Goal: Information Seeking & Learning: Learn about a topic

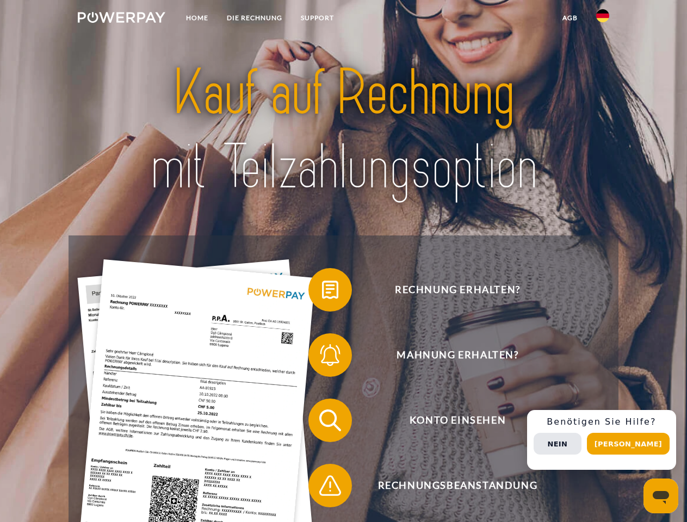
click at [121, 19] on img at bounding box center [122, 17] width 88 height 11
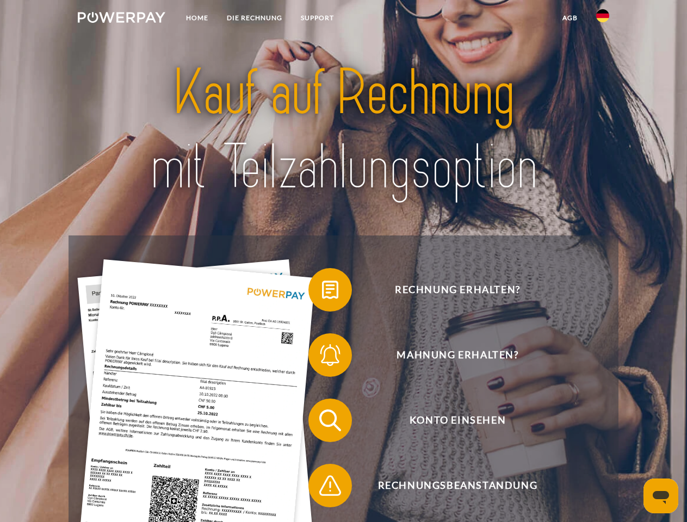
click at [603, 19] on img at bounding box center [602, 15] width 13 height 13
click at [570, 18] on link "agb" at bounding box center [570, 18] width 34 height 20
click at [322, 292] on span at bounding box center [314, 290] width 54 height 54
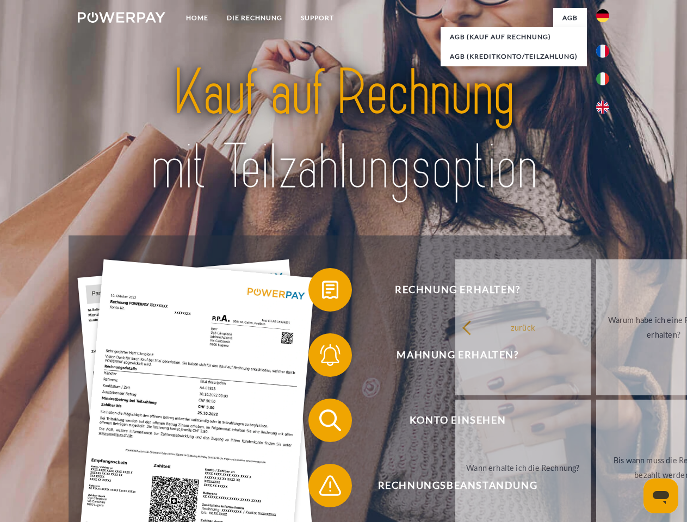
click at [322, 357] on span at bounding box center [314, 355] width 54 height 54
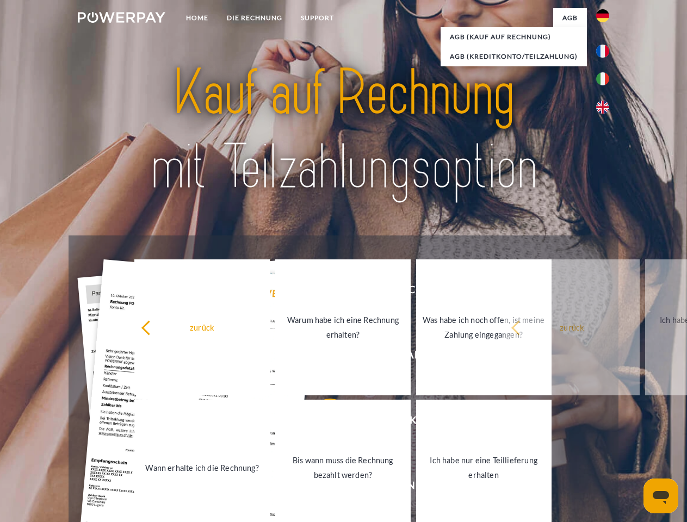
click at [322, 423] on link "Bis wann muss die Rechnung bezahlt werden?" at bounding box center [342, 468] width 135 height 136
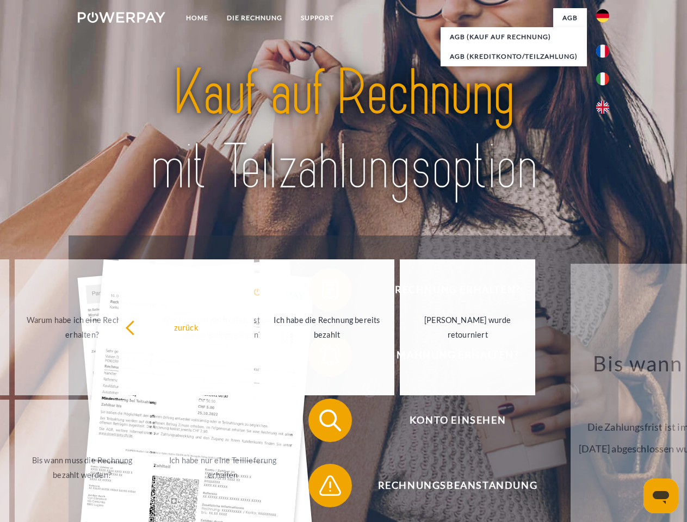
click at [322, 488] on span at bounding box center [314, 486] width 54 height 54
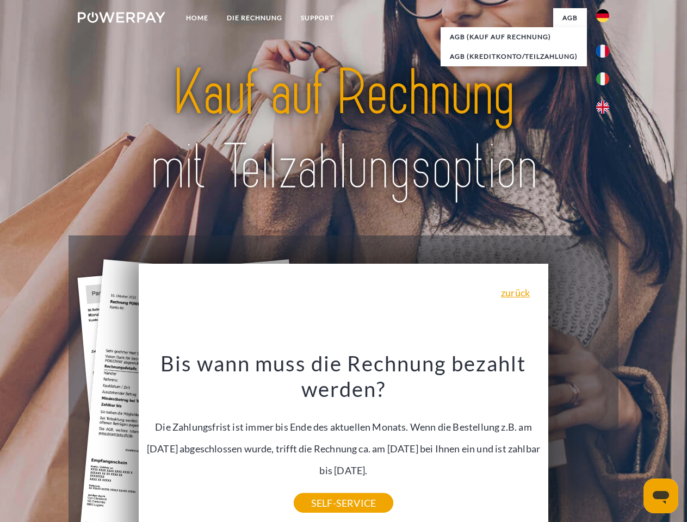
click at [605, 440] on div "Rechnung erhalten? Mahnung erhalten? Konto einsehen" at bounding box center [343, 453] width 549 height 435
click at [579, 442] on span "Konto einsehen" at bounding box center [457, 421] width 267 height 44
click at [632, 444] on header "Home DIE RECHNUNG SUPPORT" at bounding box center [343, 375] width 687 height 751
